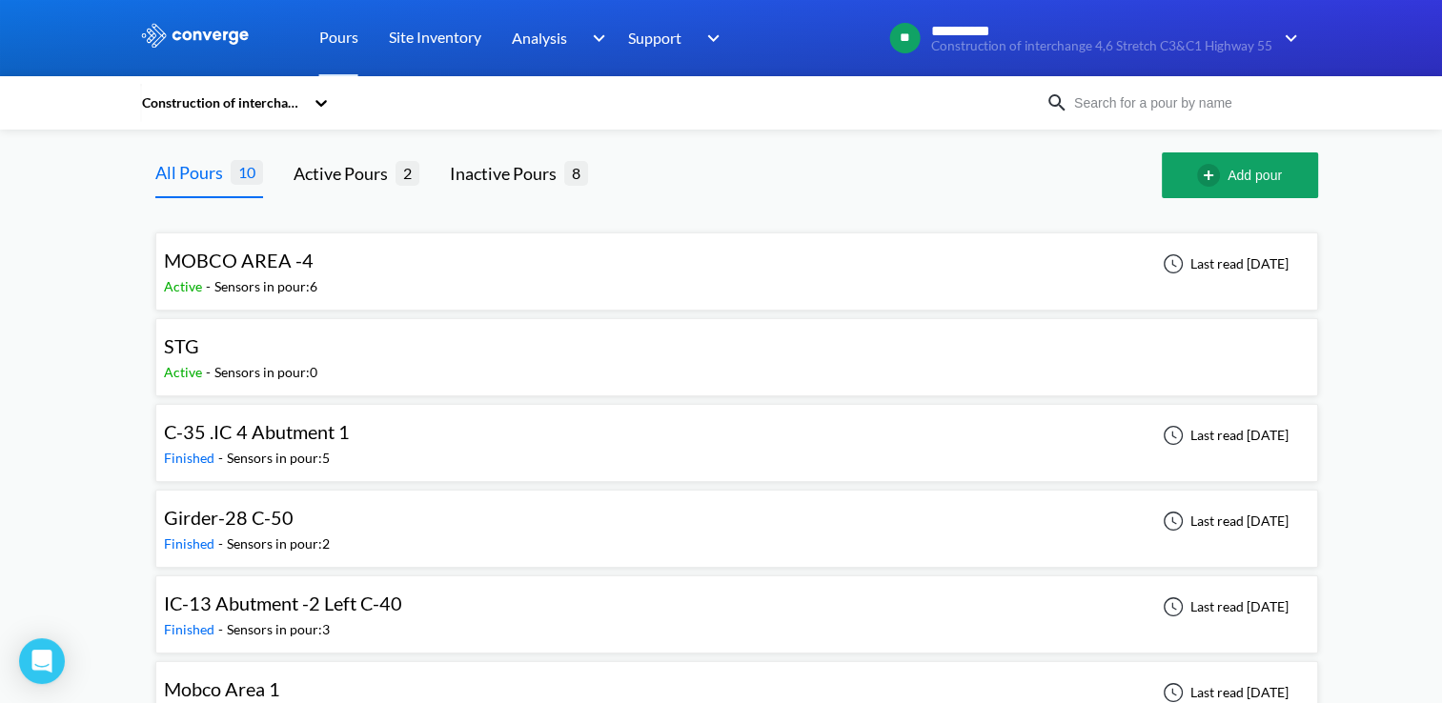
click at [508, 285] on div "MOBCO AREA -4 Active - Sensors in pour: 6 Last read [DATE]" at bounding box center [736, 271] width 1145 height 61
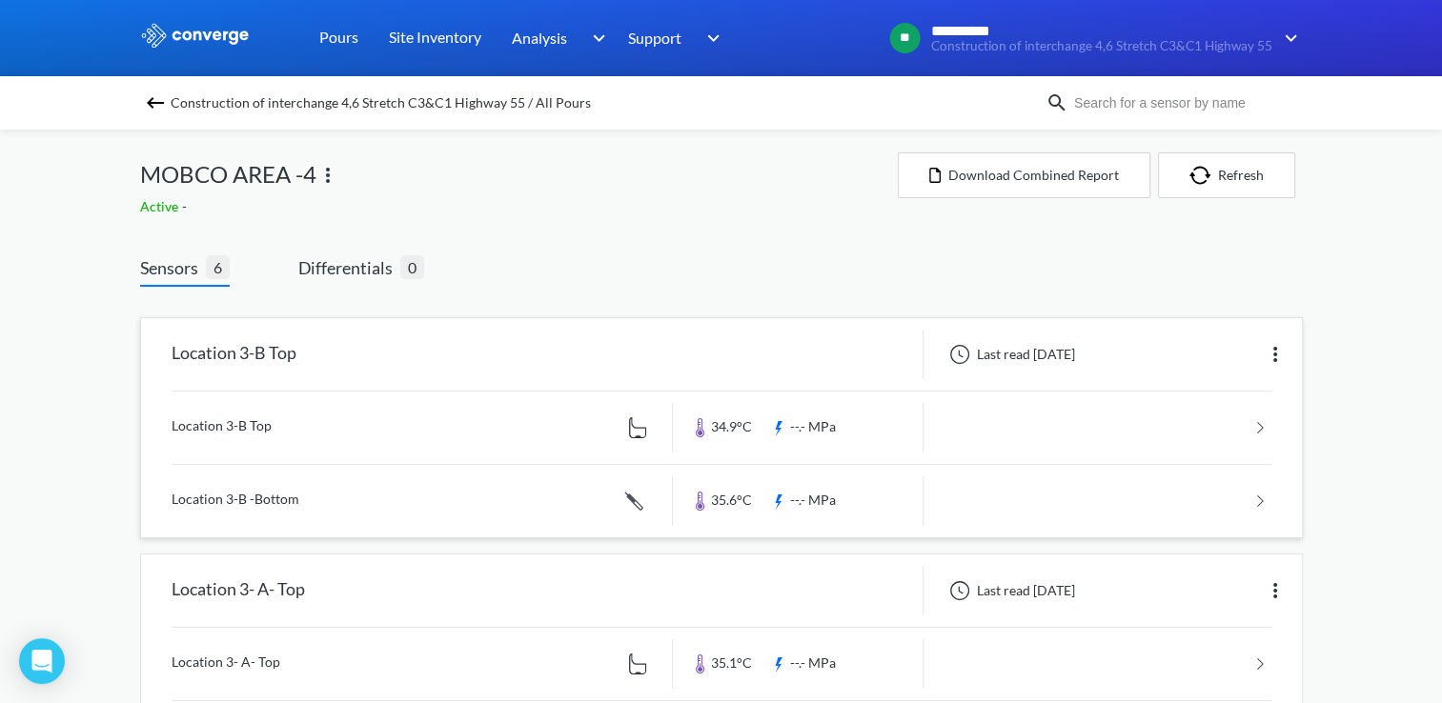
click at [1275, 349] on img at bounding box center [1274, 354] width 23 height 23
drag, startPoint x: 1185, startPoint y: 247, endPoint x: 1205, endPoint y: 208, distance: 43.9
click at [1209, 173] on img "button" at bounding box center [1203, 175] width 29 height 19
click at [1262, 421] on link at bounding box center [722, 428] width 1100 height 72
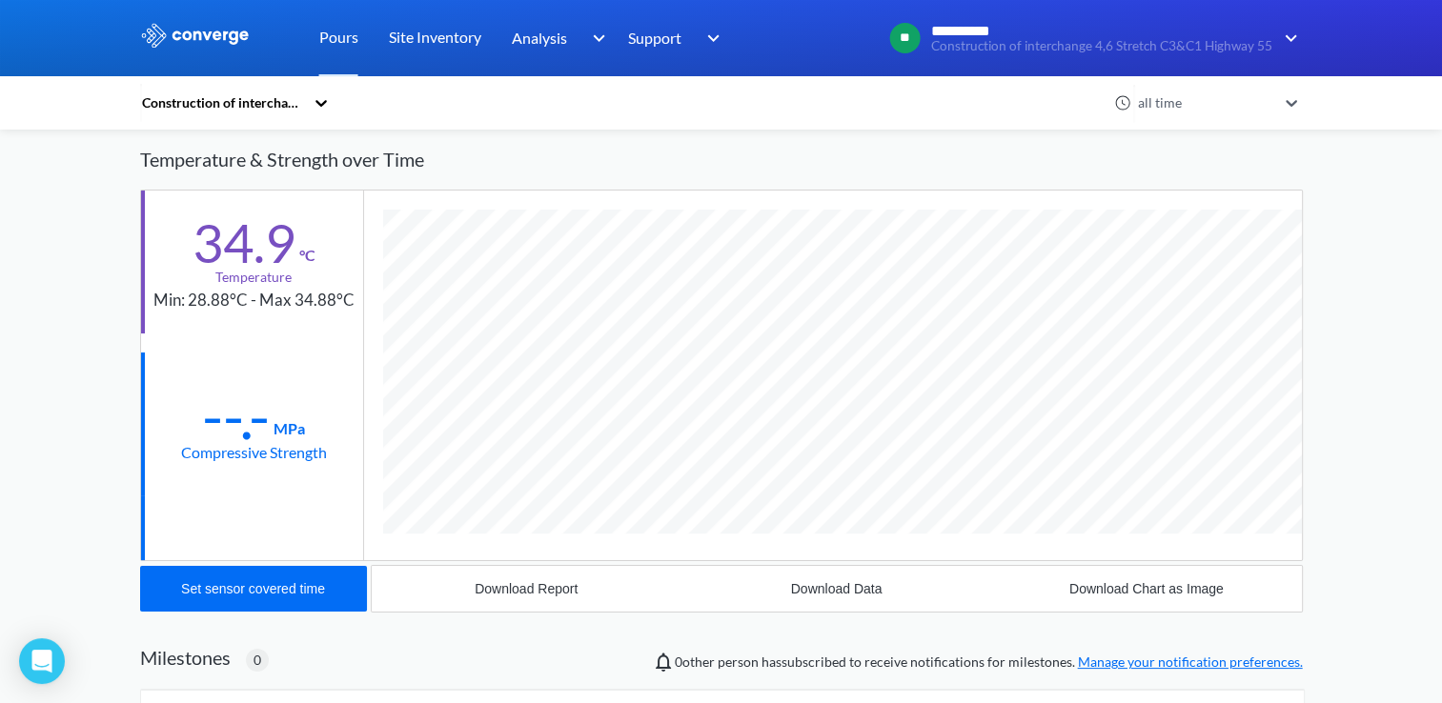
scroll to position [76, 0]
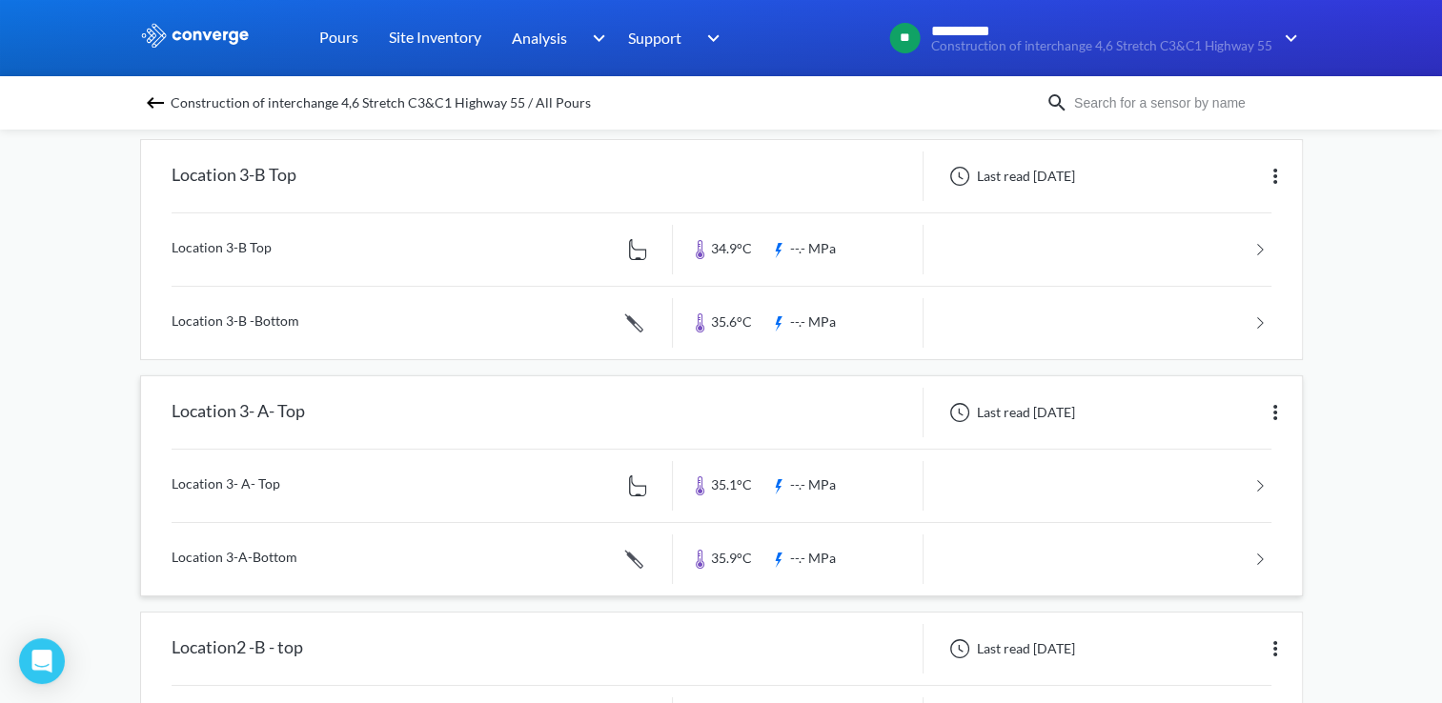
scroll to position [191, 0]
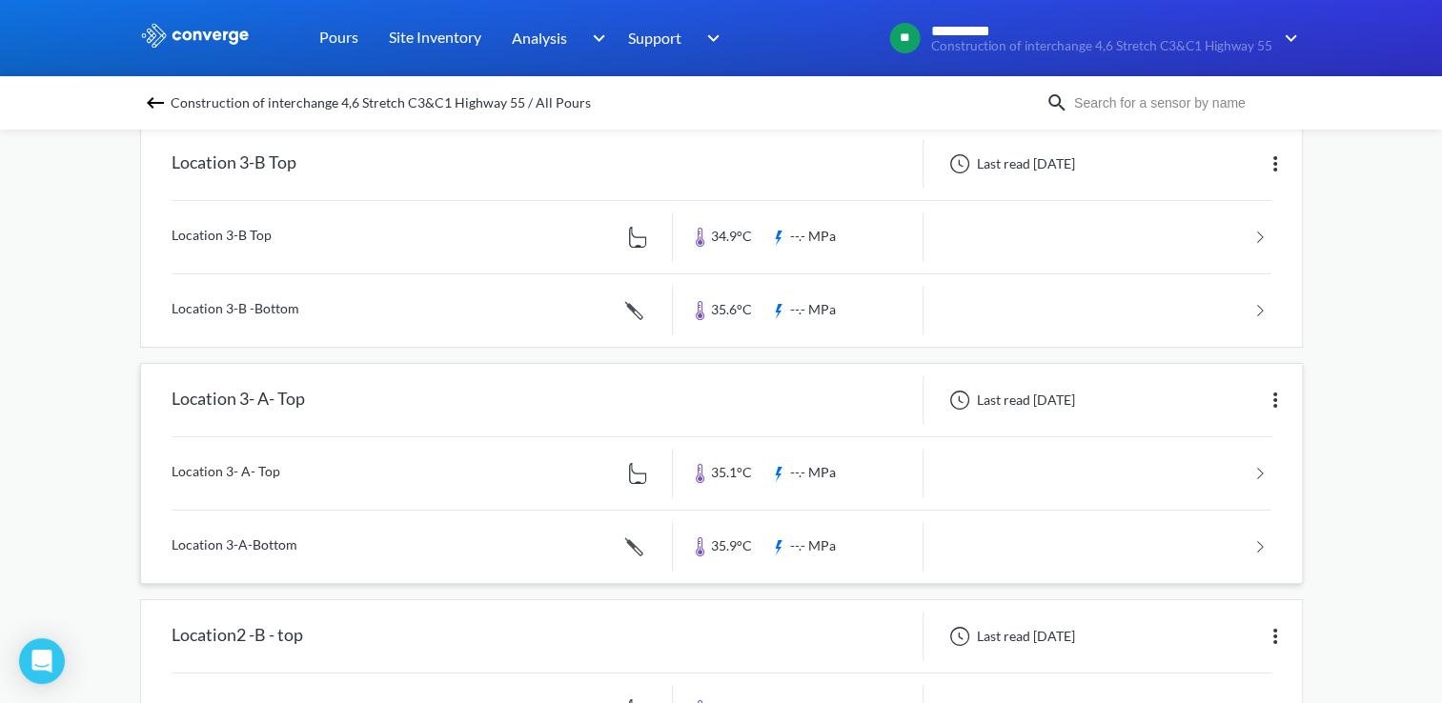
click at [1255, 469] on link at bounding box center [722, 473] width 1100 height 72
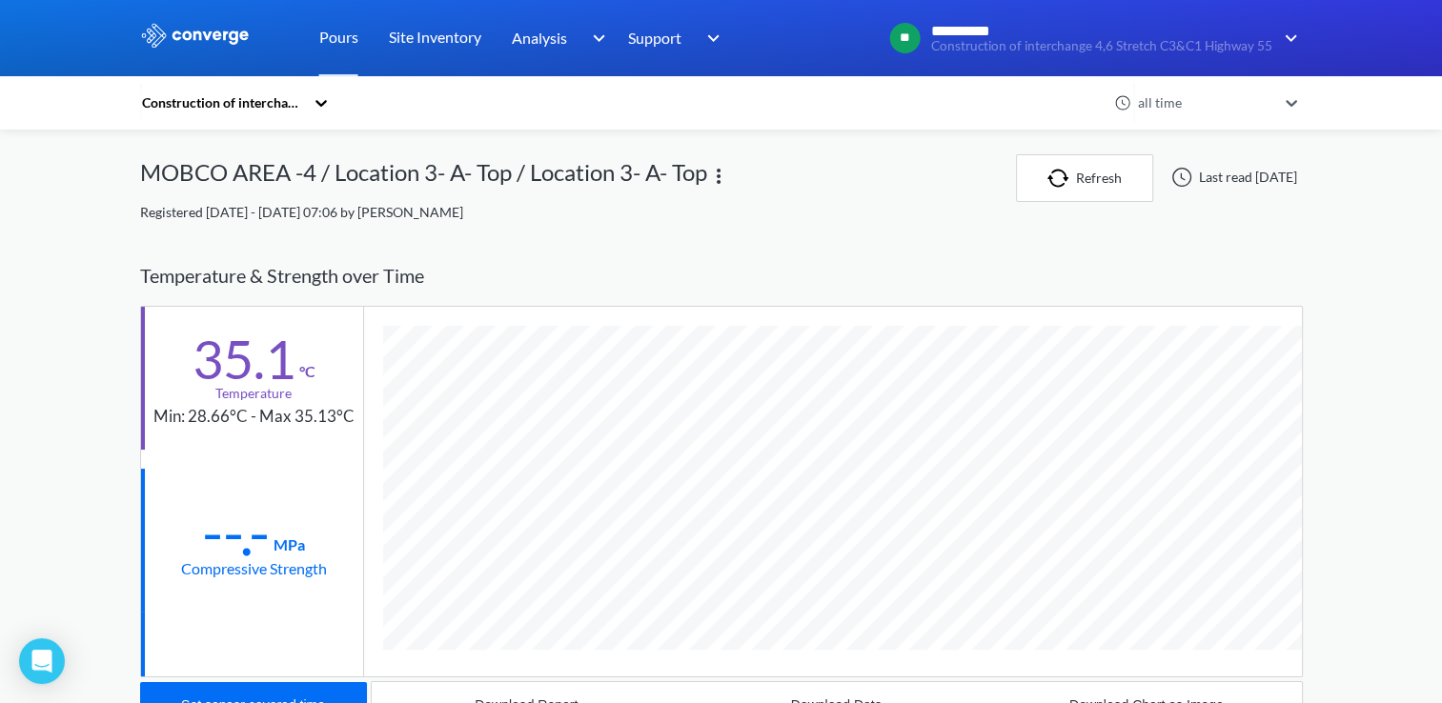
scroll to position [1023, 1162]
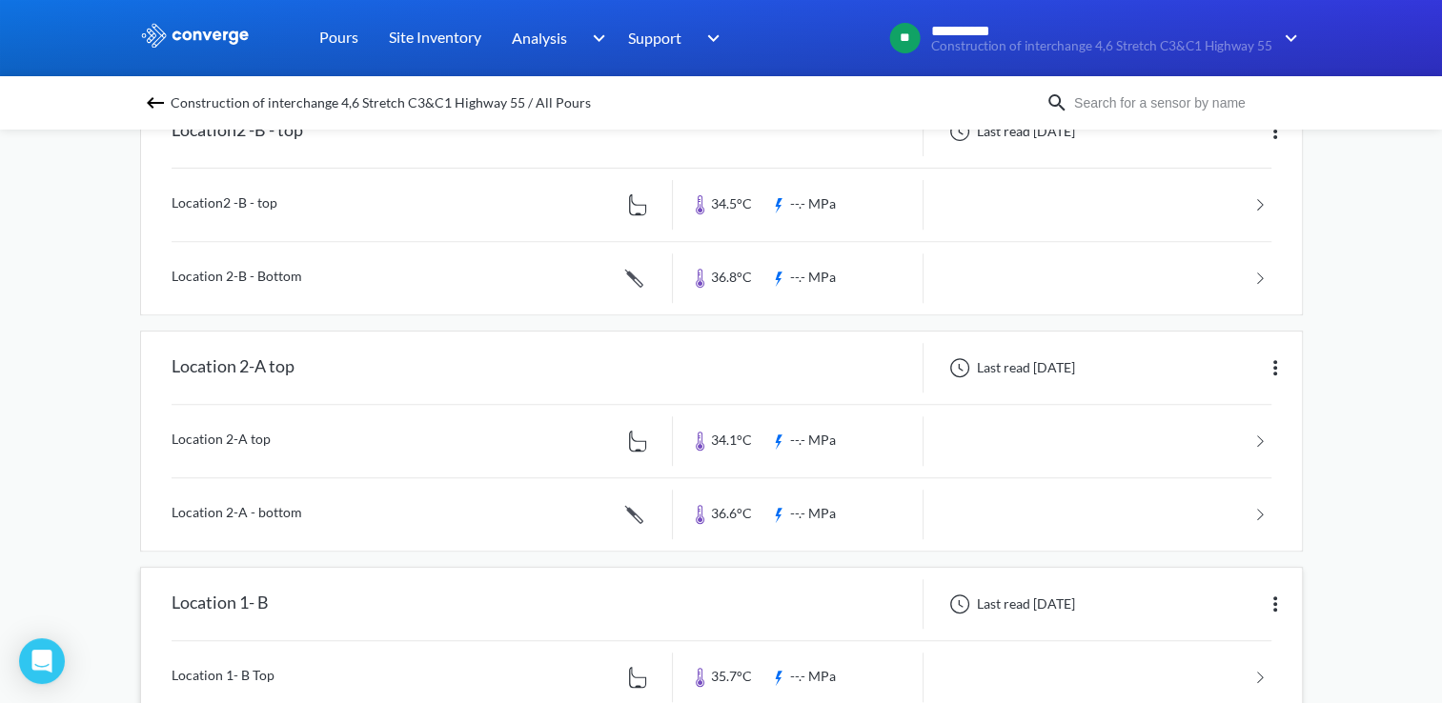
scroll to position [858, 0]
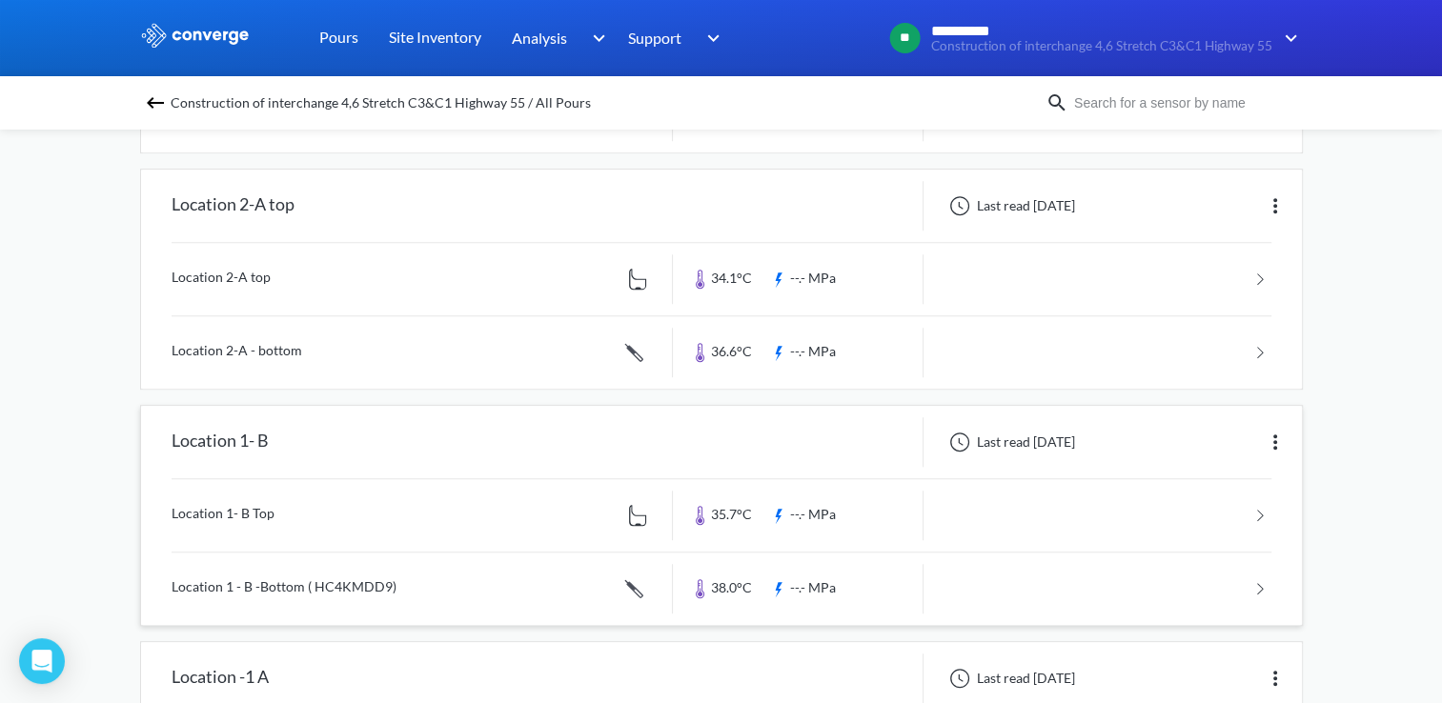
click at [1258, 512] on link at bounding box center [722, 515] width 1100 height 72
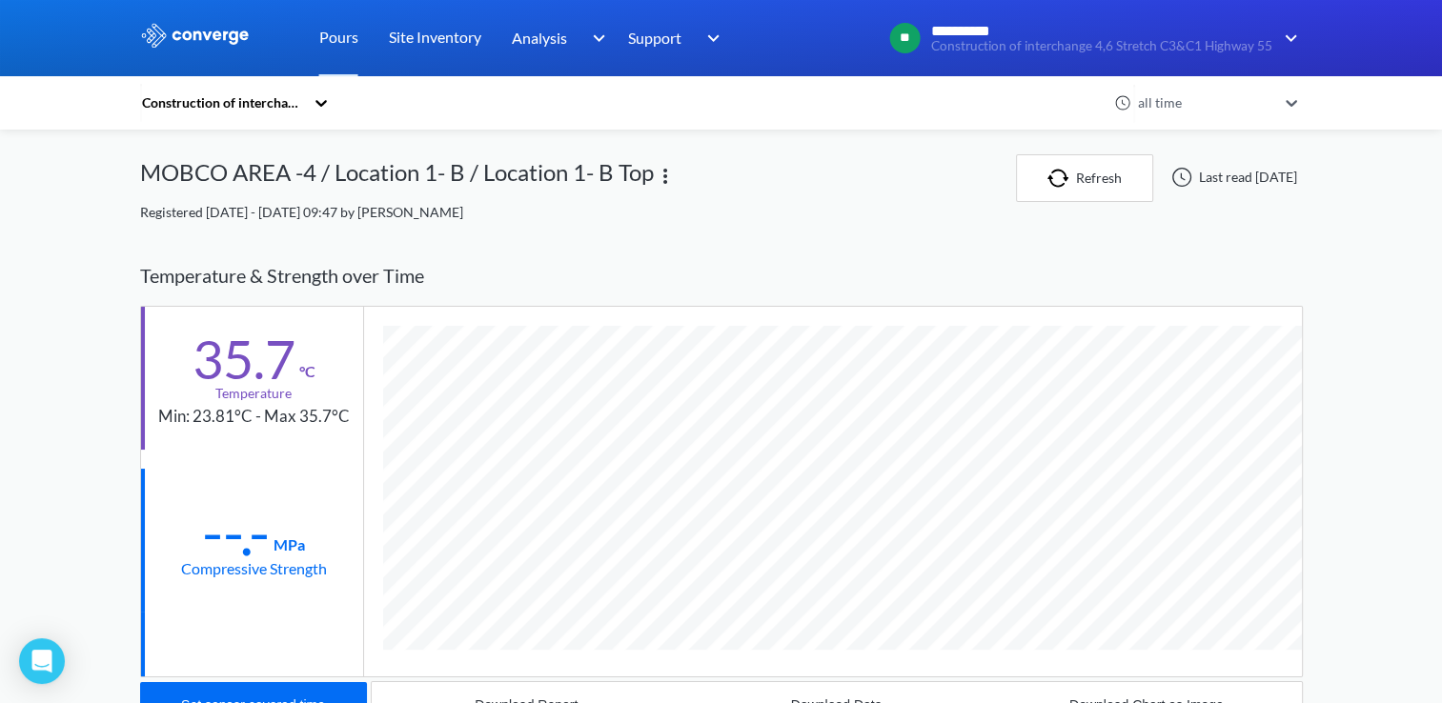
scroll to position [1023, 1162]
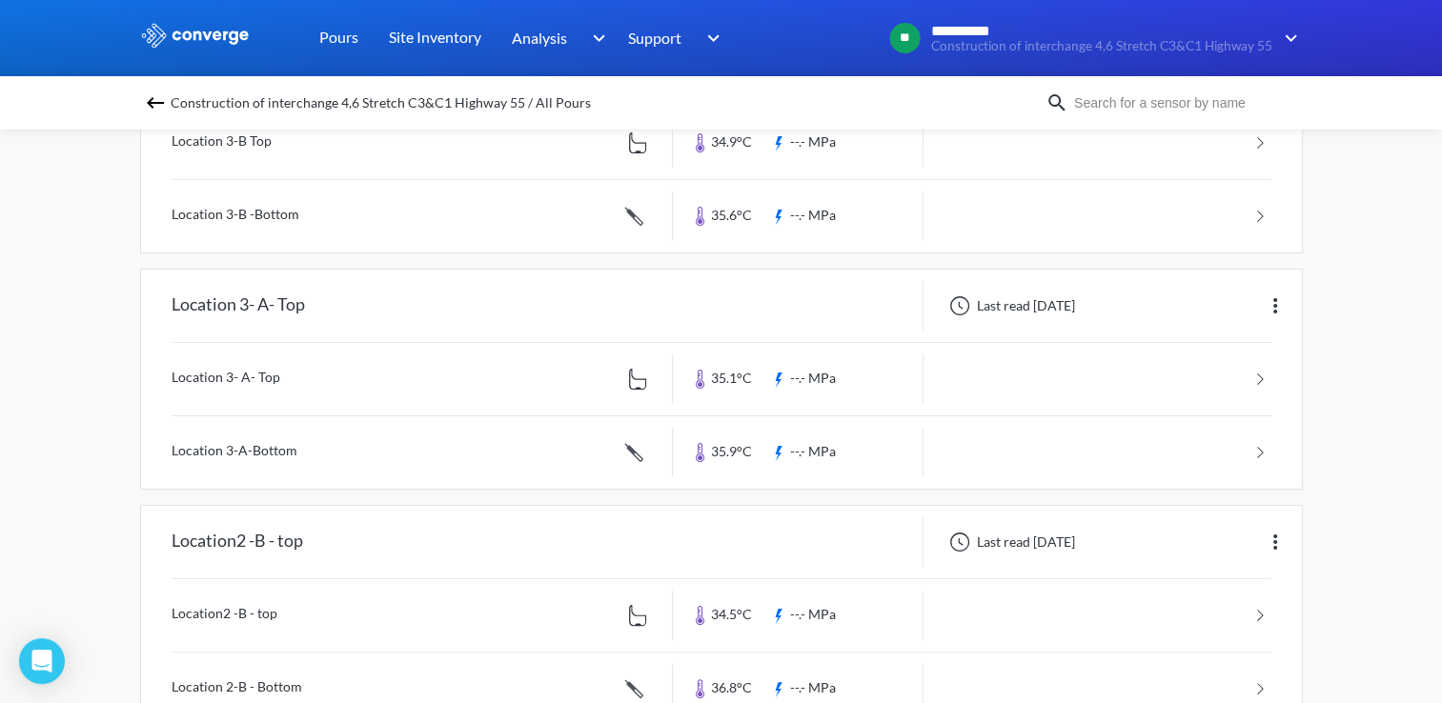
scroll to position [572, 0]
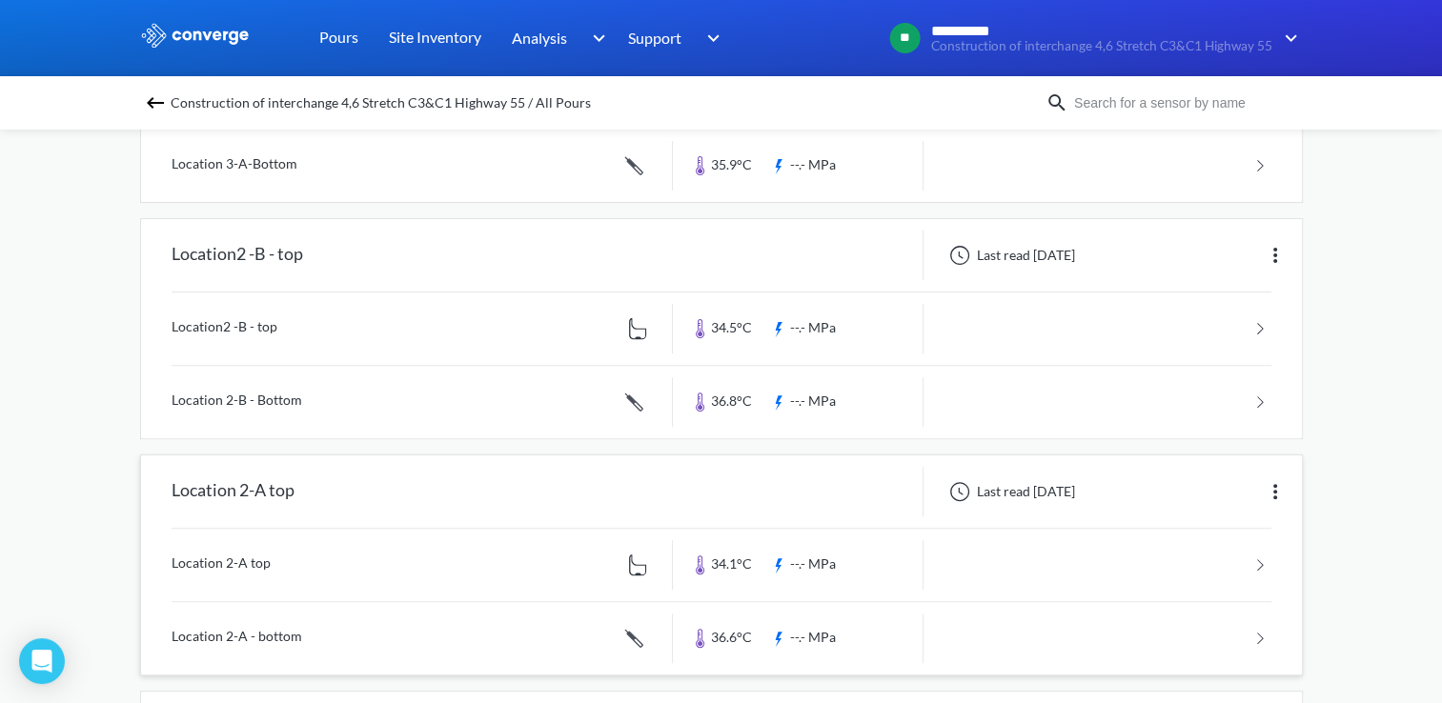
click at [1262, 558] on link at bounding box center [722, 565] width 1100 height 72
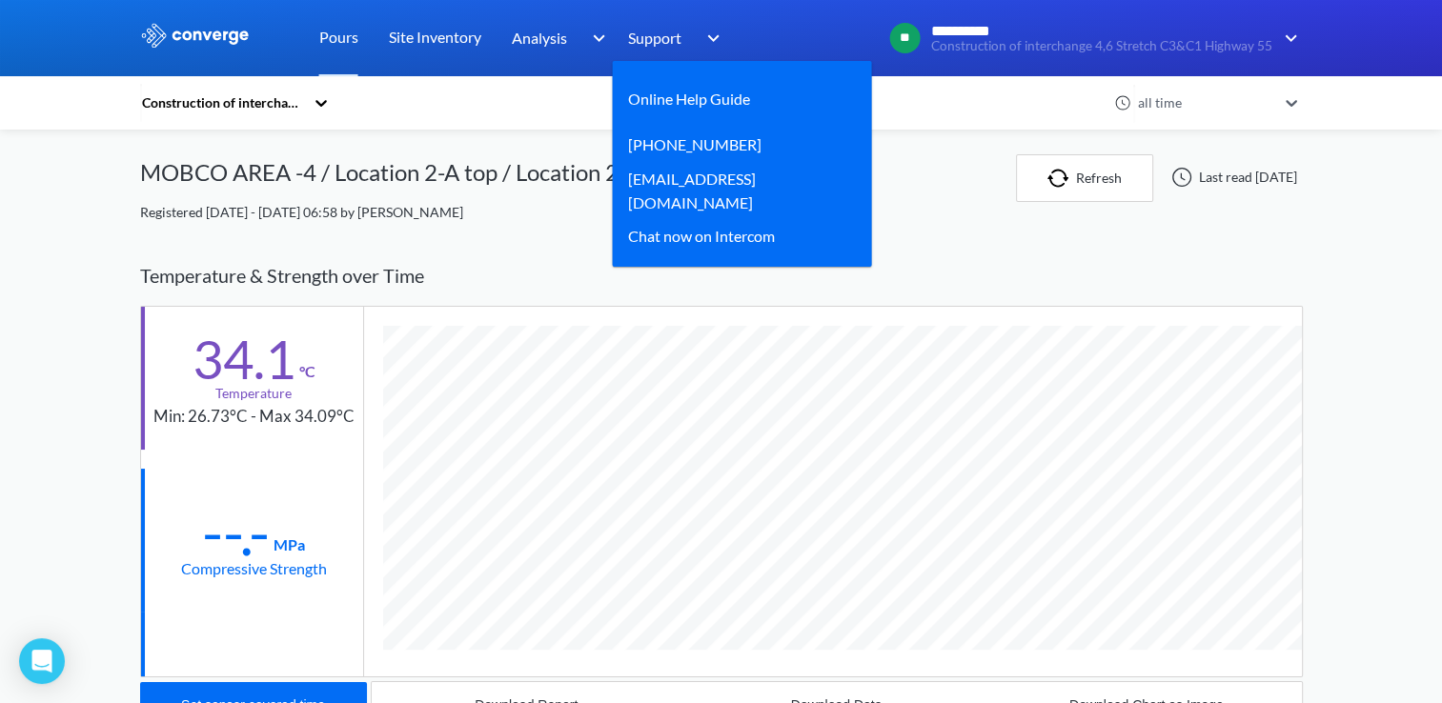
scroll to position [1023, 1162]
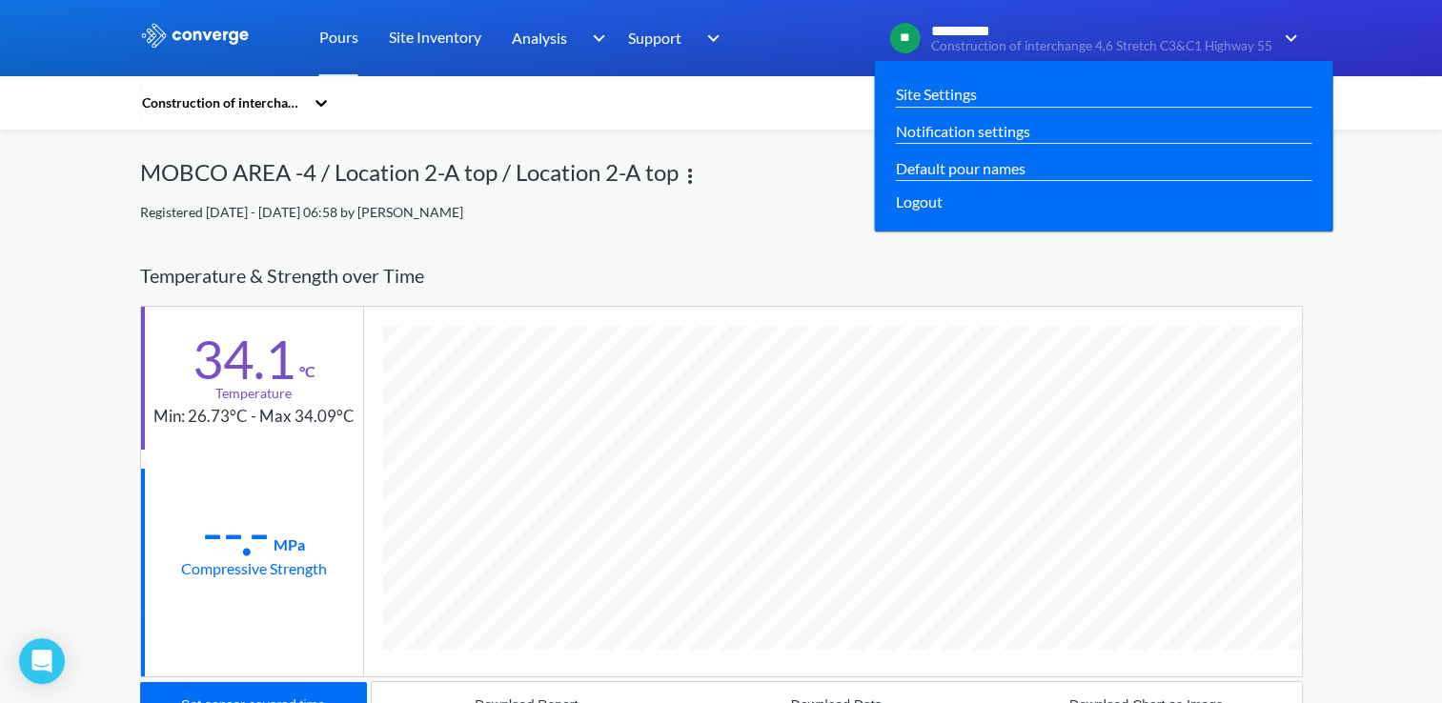
click at [1297, 37] on img at bounding box center [1287, 38] width 30 height 23
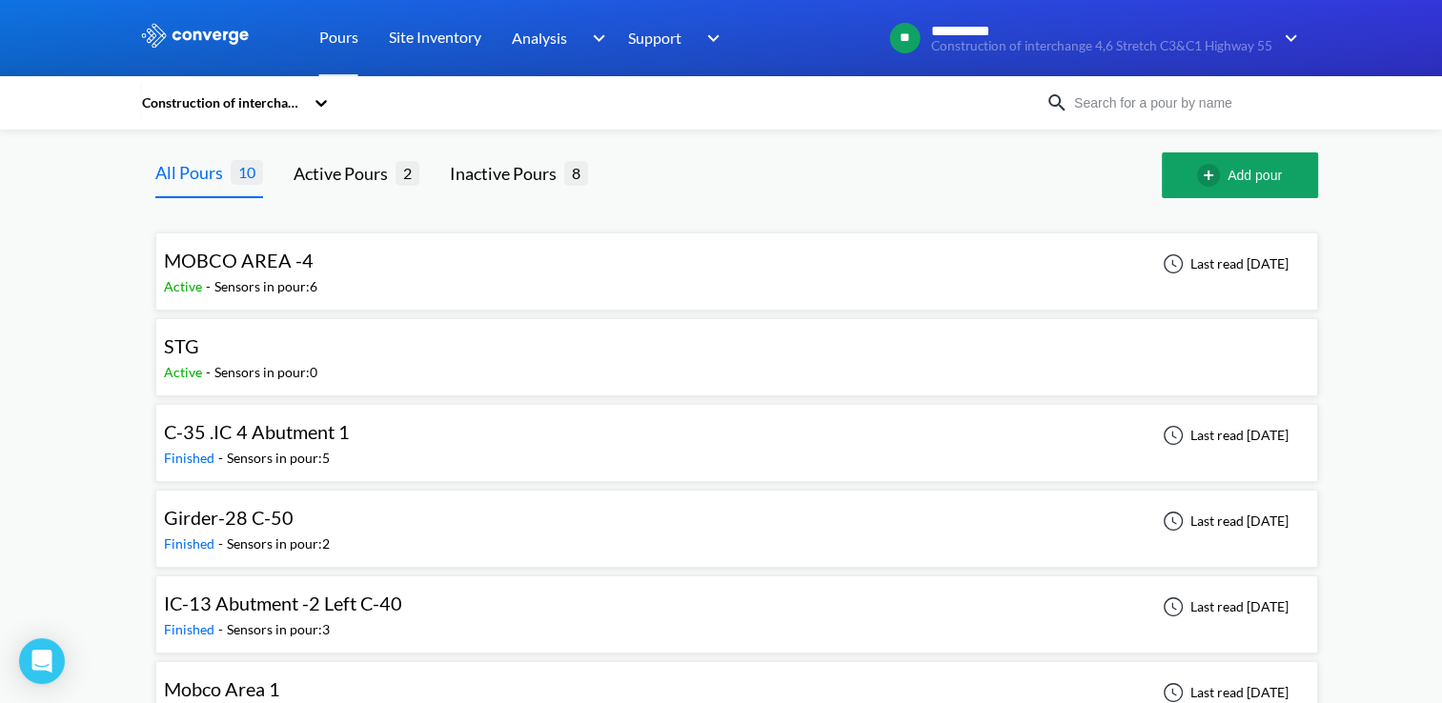
click at [305, 262] on span "MOBCO AREA -4" at bounding box center [239, 260] width 150 height 23
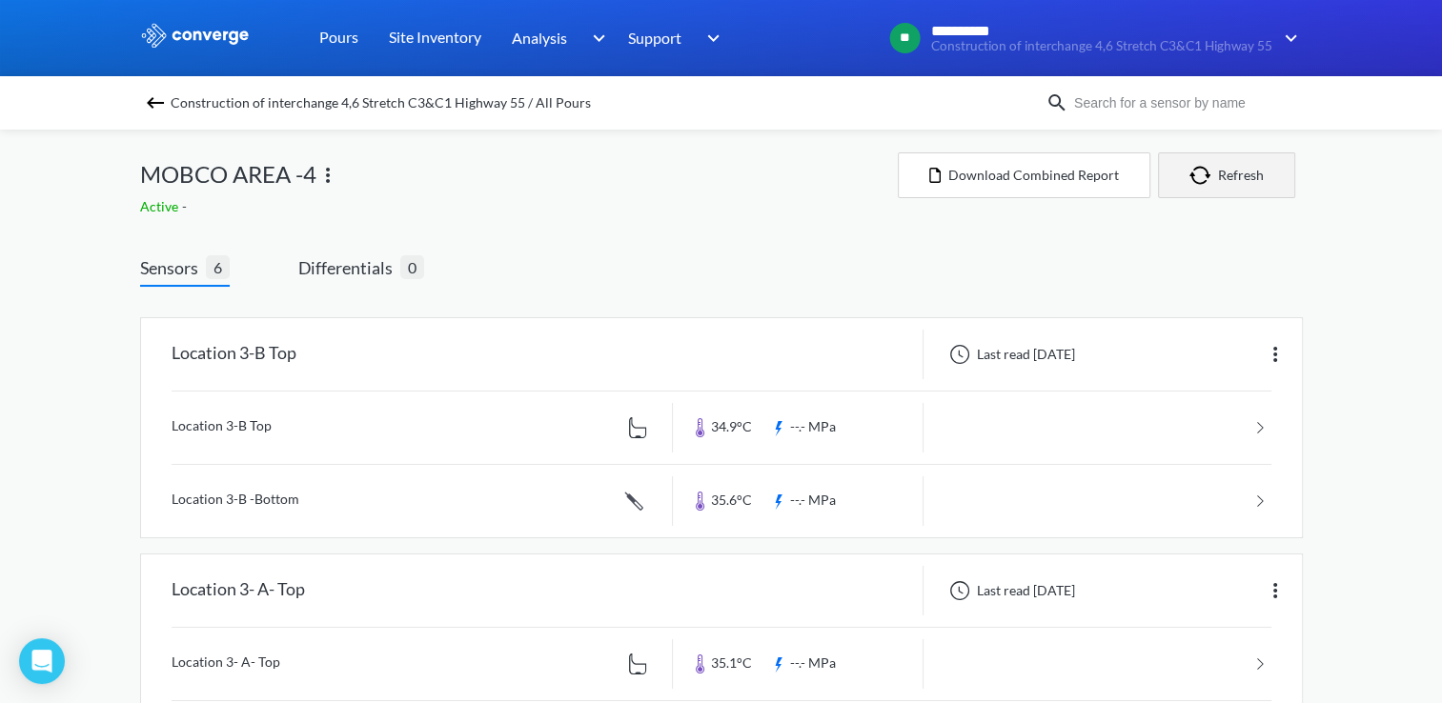
click at [1242, 175] on button "Refresh" at bounding box center [1226, 175] width 137 height 46
click at [148, 35] on img at bounding box center [195, 35] width 111 height 25
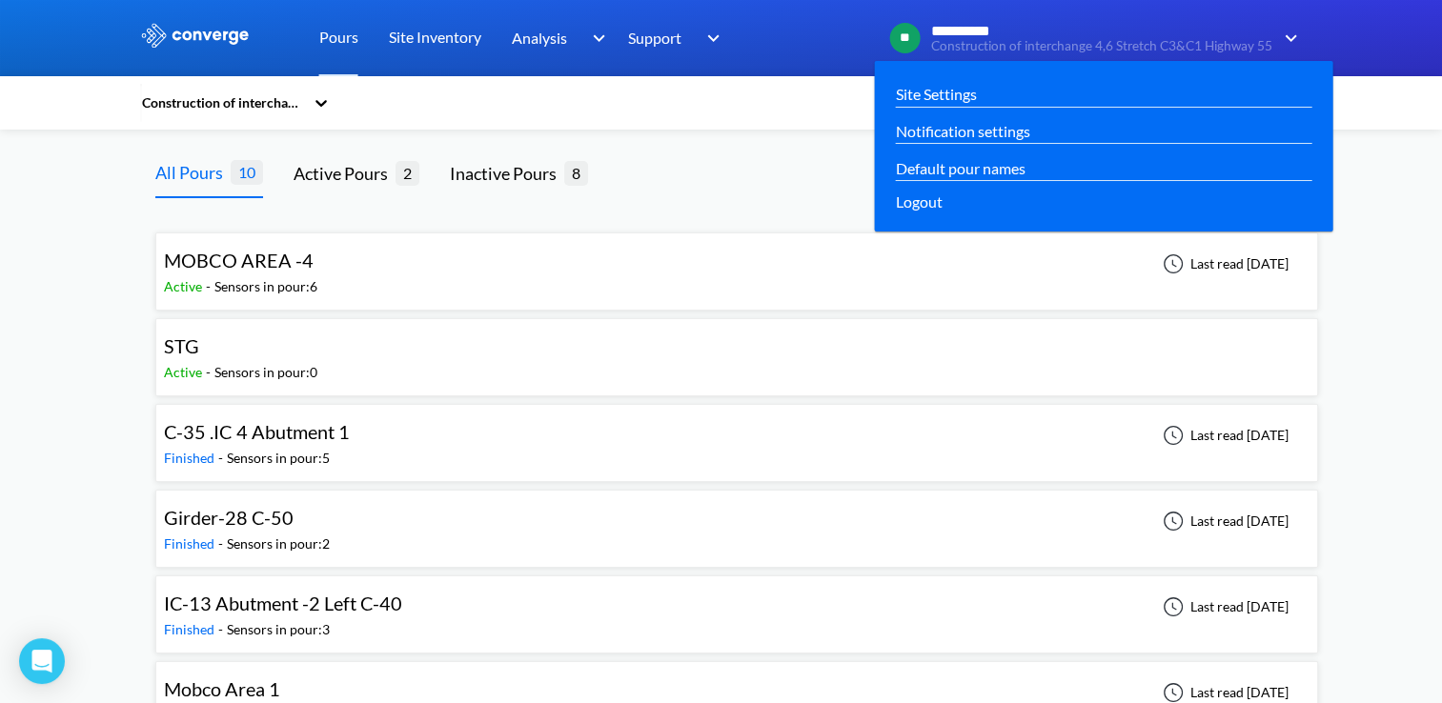
click at [1287, 32] on img at bounding box center [1287, 38] width 30 height 23
click at [955, 97] on link "Site Settings" at bounding box center [936, 94] width 81 height 24
click at [950, 91] on link "Site Settings" at bounding box center [936, 94] width 81 height 24
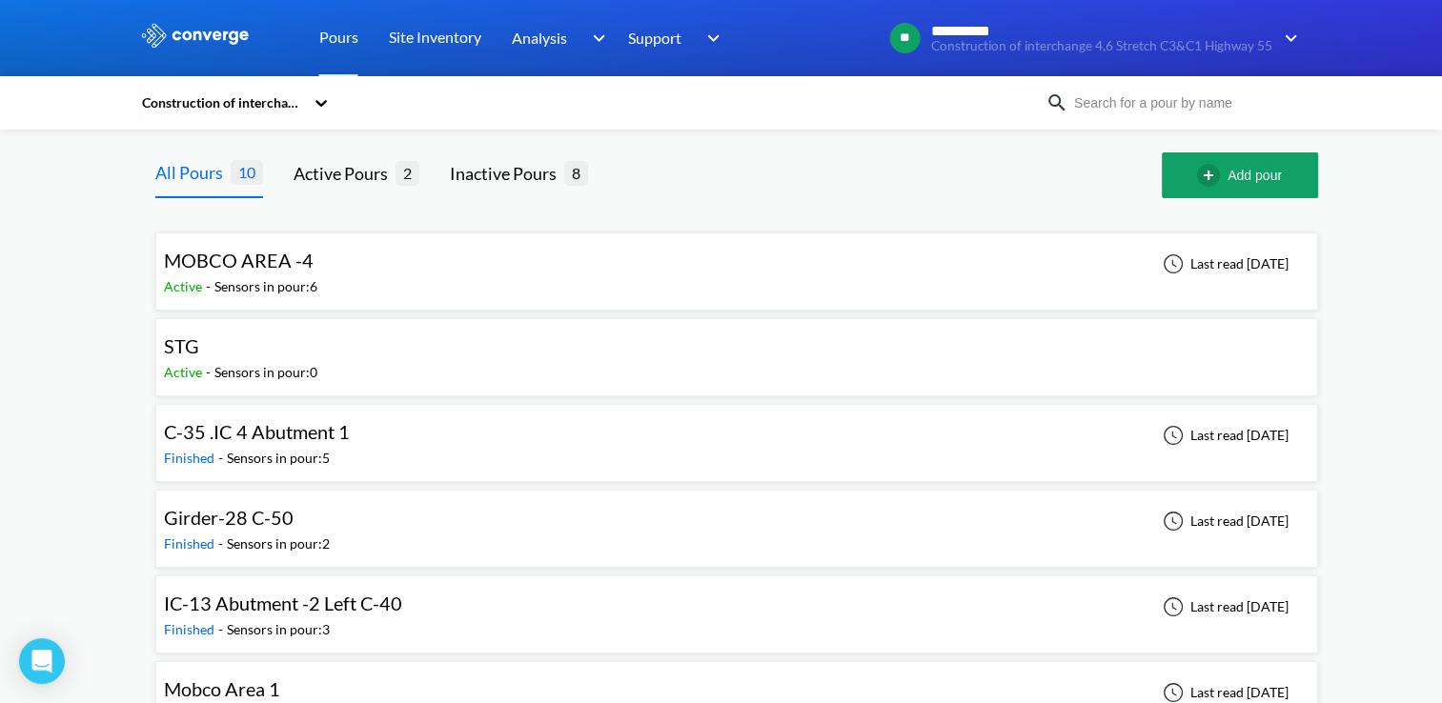
click at [300, 282] on div "Sensors in pour: 6" at bounding box center [265, 286] width 103 height 21
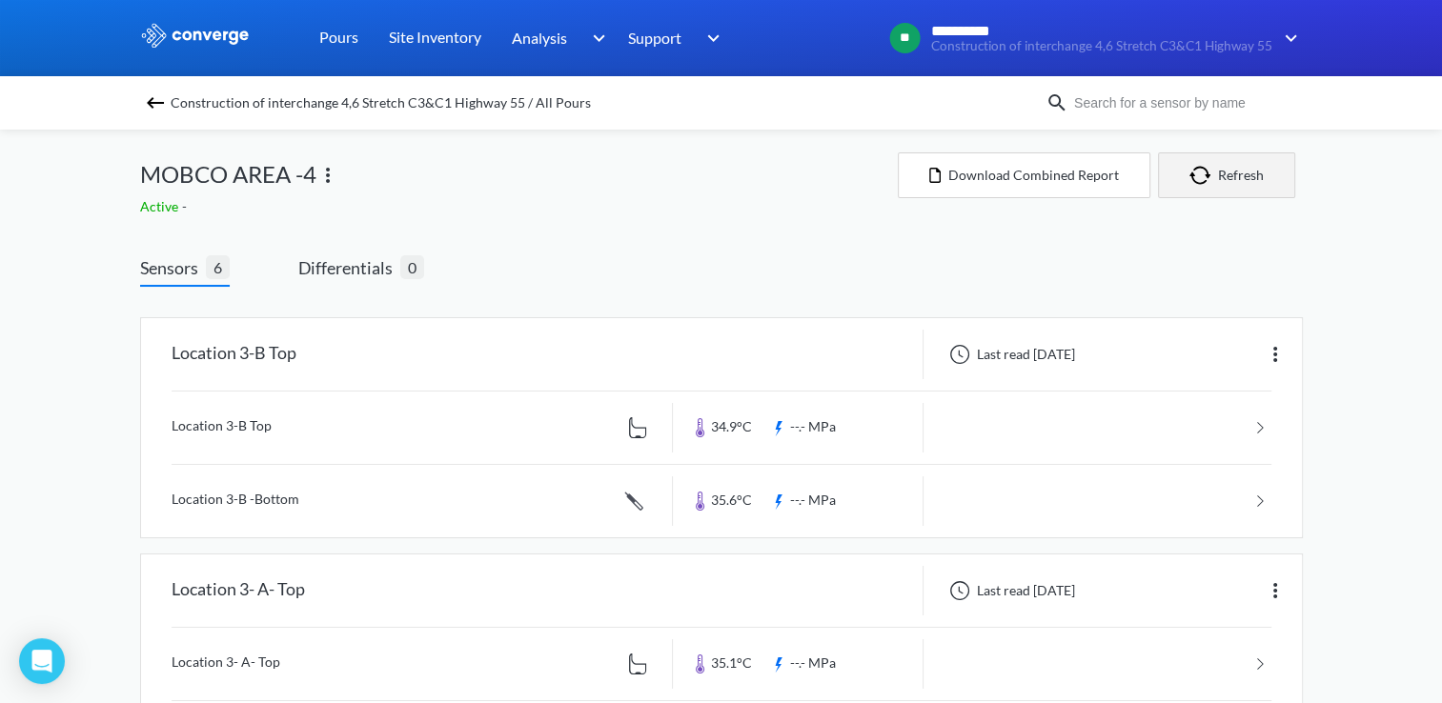
click at [1239, 167] on button "Refresh" at bounding box center [1226, 175] width 137 height 46
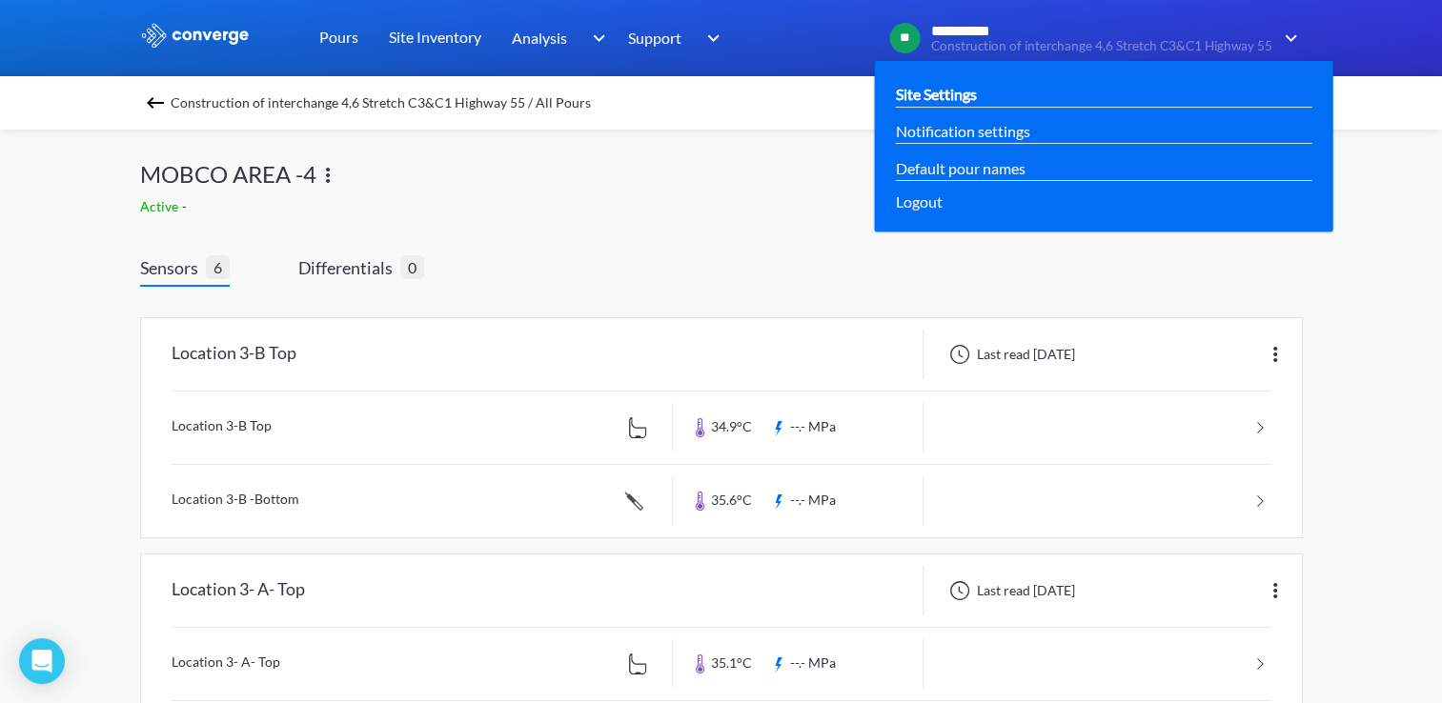
click at [908, 93] on link "Site Settings" at bounding box center [936, 94] width 81 height 24
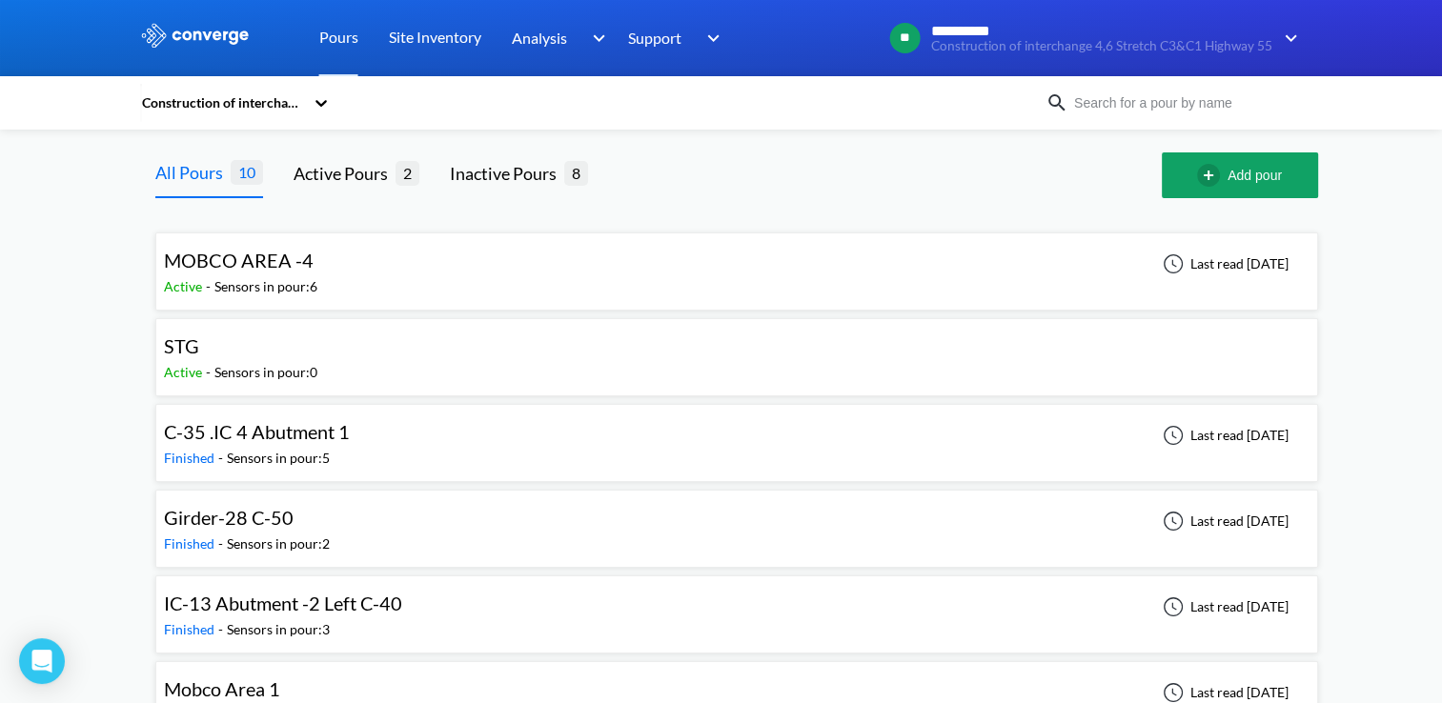
click at [380, 264] on div "MOBCO AREA -4 Active - Sensors in pour: 6 Last read [DATE]" at bounding box center [736, 271] width 1145 height 61
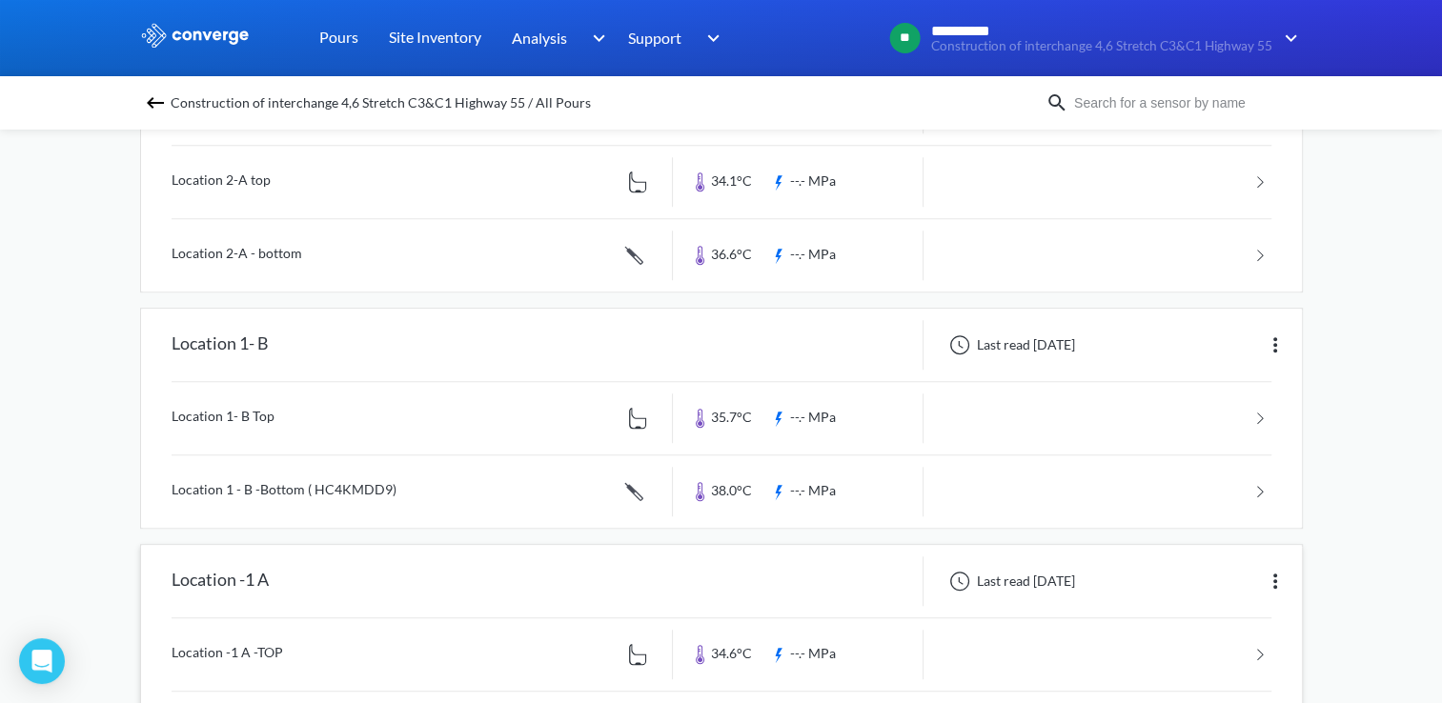
scroll to position [1048, 0]
